Goal: Find specific page/section: Find specific page/section

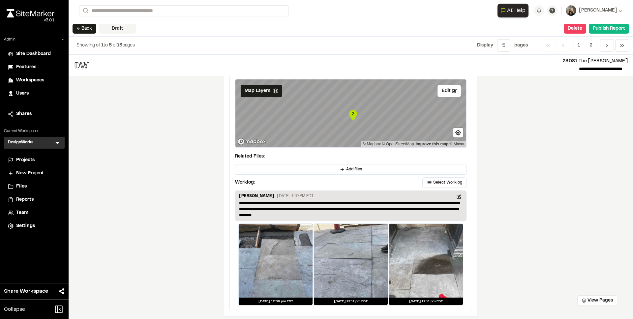
scroll to position [1202, 0]
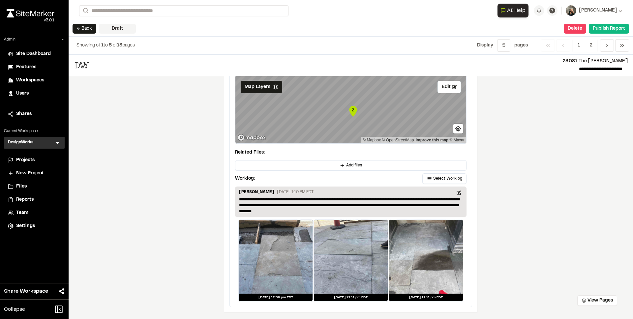
click at [277, 254] on div at bounding box center [276, 257] width 74 height 74
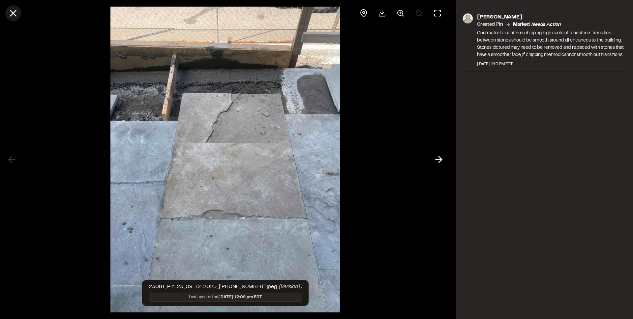
click at [11, 16] on line at bounding box center [14, 14] width 6 height 6
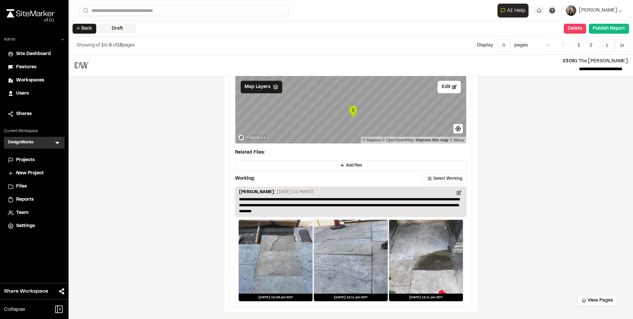
click at [348, 273] on div at bounding box center [351, 257] width 74 height 74
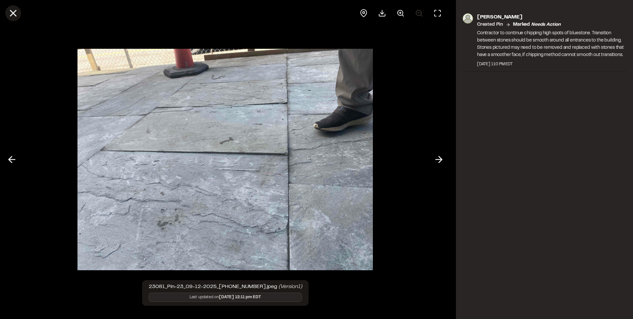
click at [17, 16] on icon at bounding box center [13, 13] width 11 height 11
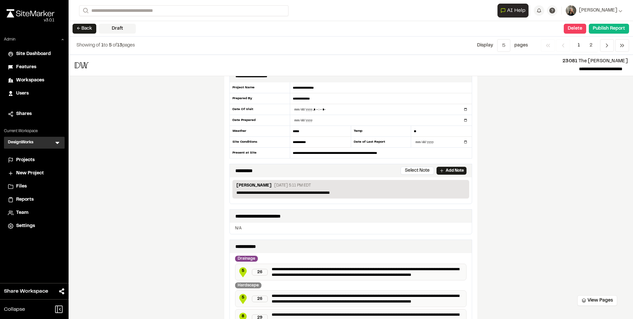
scroll to position [0, 0]
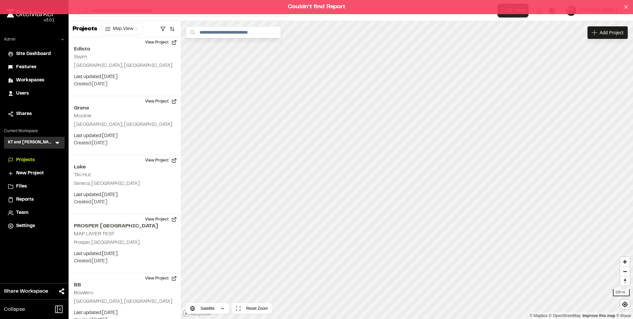
click at [273, 10] on div "Couldn't find Report" at bounding box center [316, 7] width 633 height 14
